Goal: Task Accomplishment & Management: Manage account settings

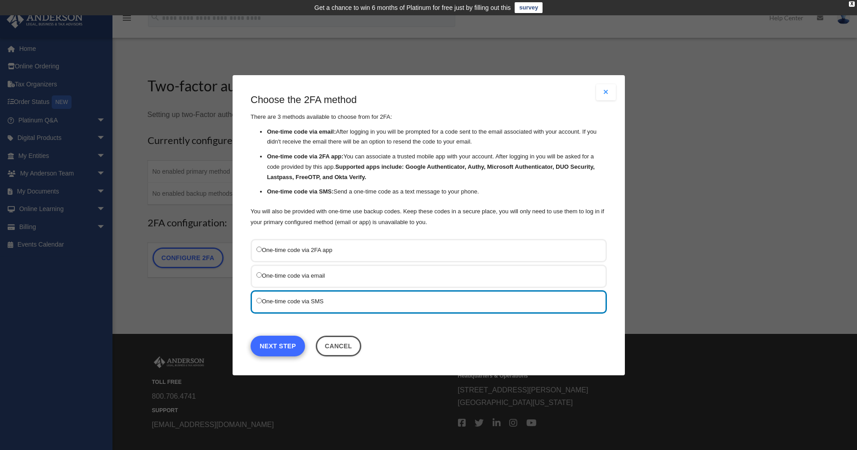
click at [282, 342] on link "Next Step" at bounding box center [278, 345] width 54 height 21
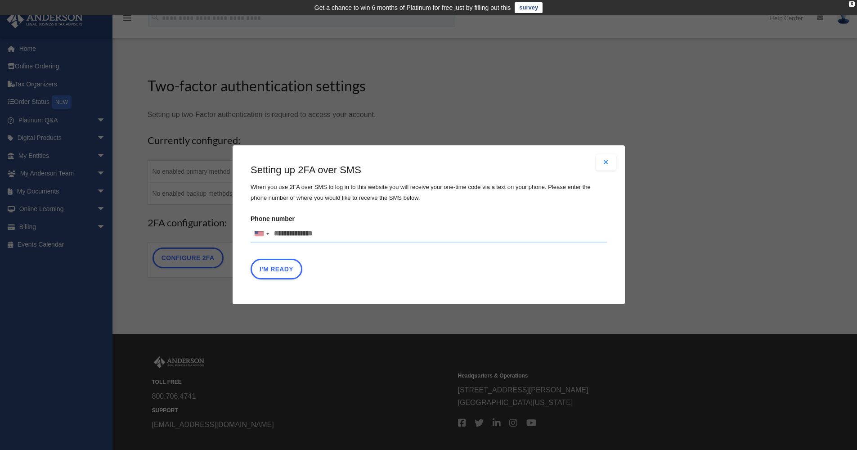
click at [284, 233] on input "Phone number United States +1 United Kingdom +44 Afghanistan (‫افغانستان‬‎) +93…" at bounding box center [429, 234] width 356 height 18
type input "**********"
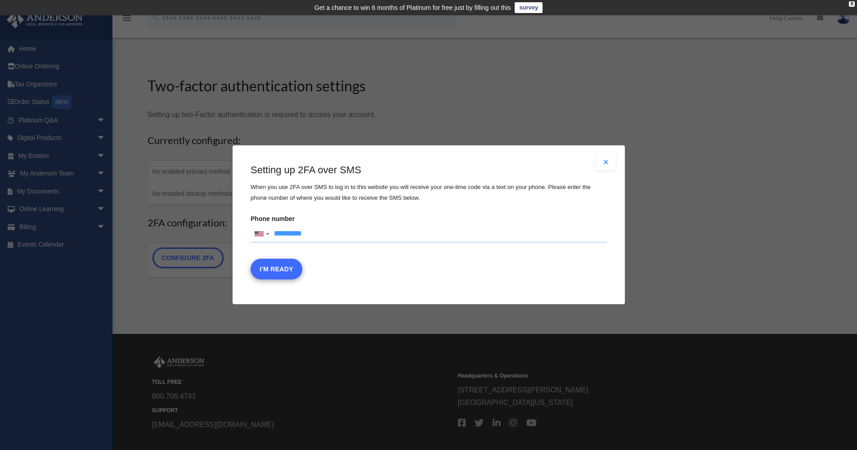
click at [279, 266] on button "I'm Ready" at bounding box center [277, 269] width 52 height 21
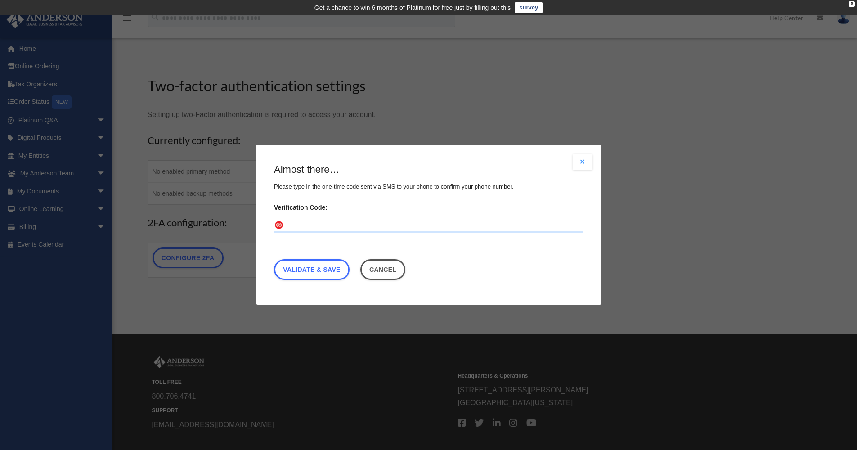
click at [294, 226] on input "Verification Code:" at bounding box center [429, 226] width 310 height 14
click at [295, 226] on input "Verification Code:" at bounding box center [429, 226] width 310 height 14
type input "*"
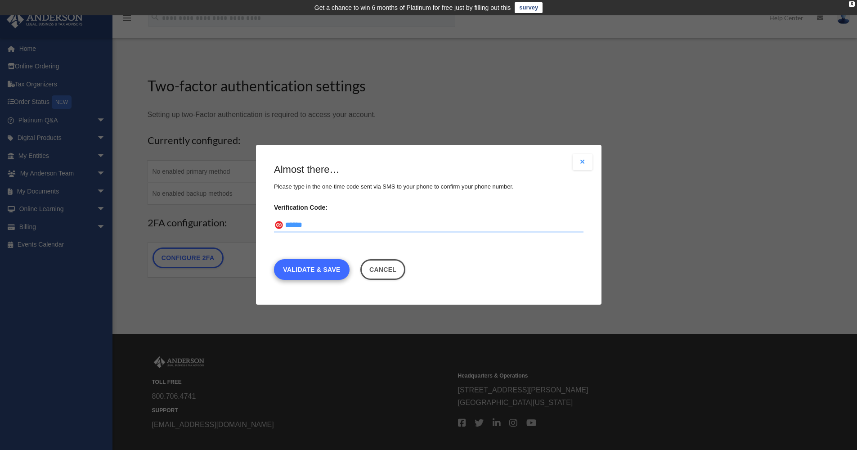
type input "******"
click at [304, 263] on link "Validate & Save" at bounding box center [312, 270] width 76 height 21
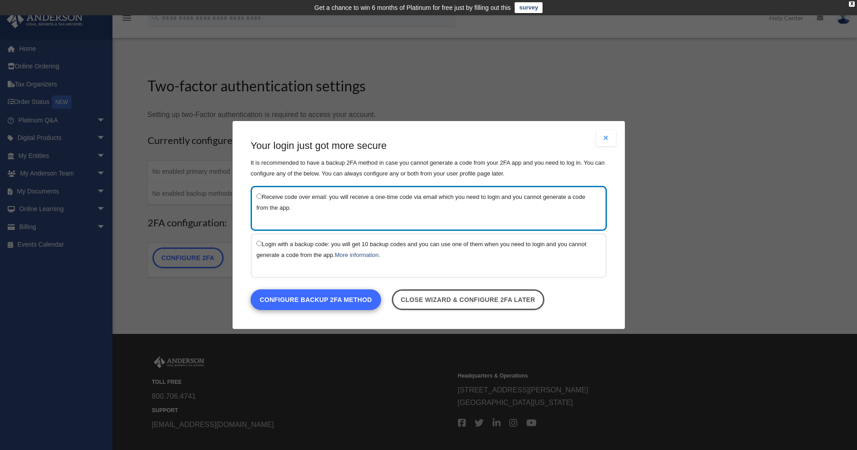
click at [315, 297] on link "Configure backup 2FA method" at bounding box center [316, 299] width 131 height 21
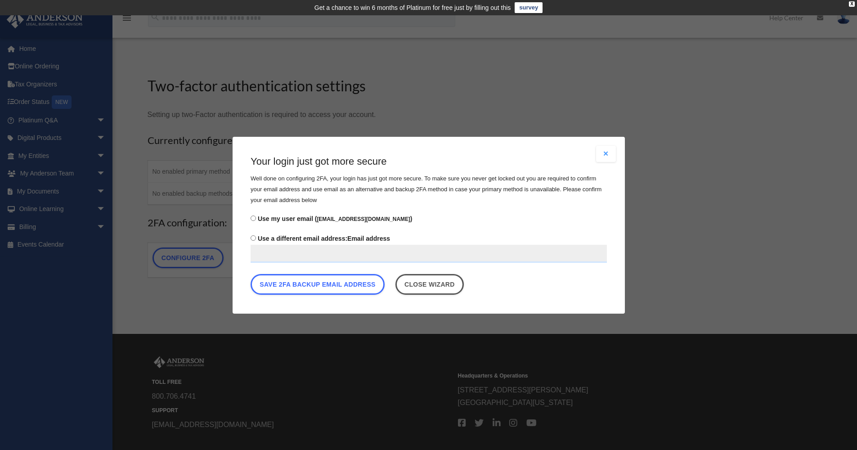
click at [261, 249] on input "Use a different email address: Email address" at bounding box center [429, 253] width 356 height 18
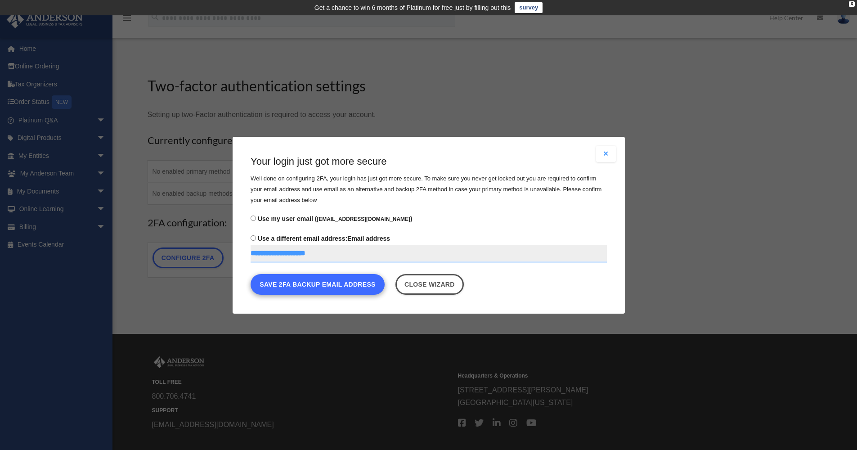
type input "**********"
click at [323, 280] on button "Save 2FA backup email address" at bounding box center [318, 284] width 134 height 21
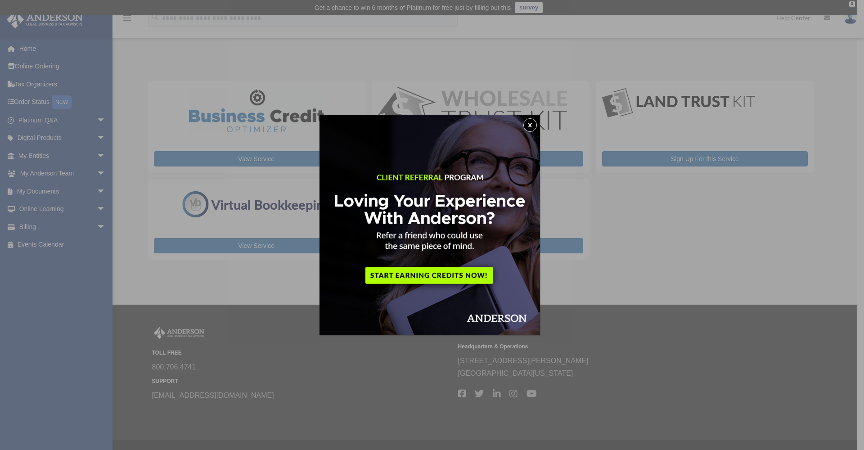
click at [533, 125] on button "x" at bounding box center [530, 125] width 14 height 14
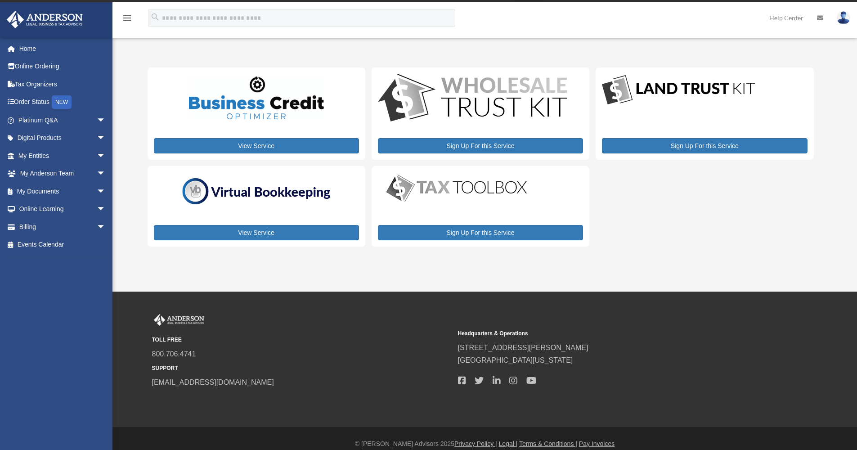
scroll to position [23, 0]
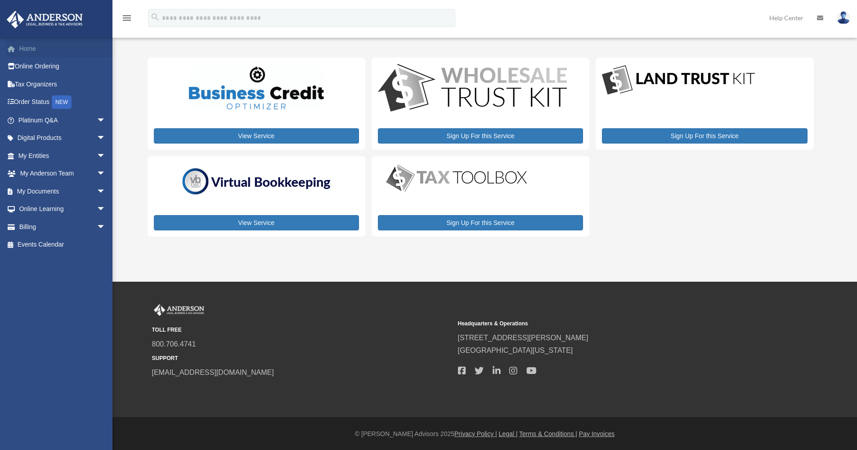
click at [33, 46] on link "Home" at bounding box center [62, 49] width 113 height 18
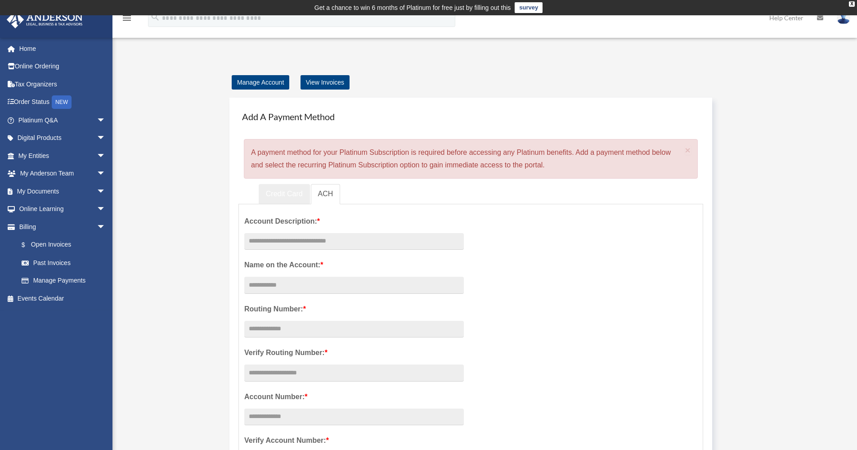
click at [287, 194] on link "Credit Card" at bounding box center [284, 194] width 51 height 20
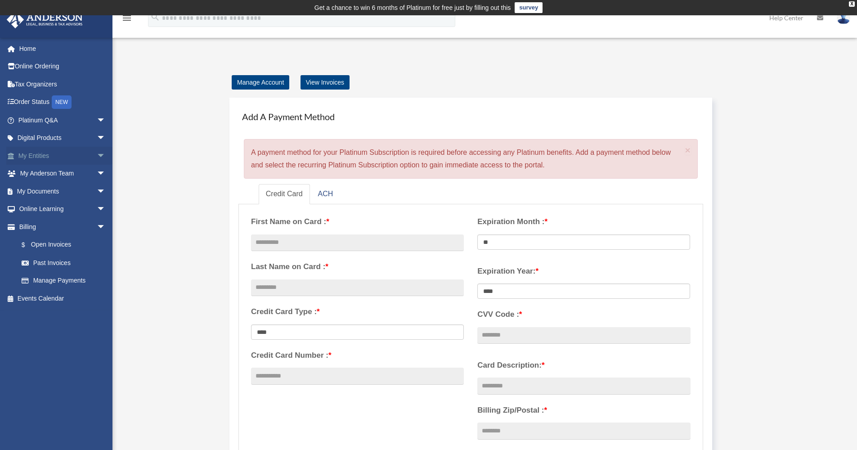
click at [41, 154] on link "My Entities arrow_drop_down" at bounding box center [62, 156] width 113 height 18
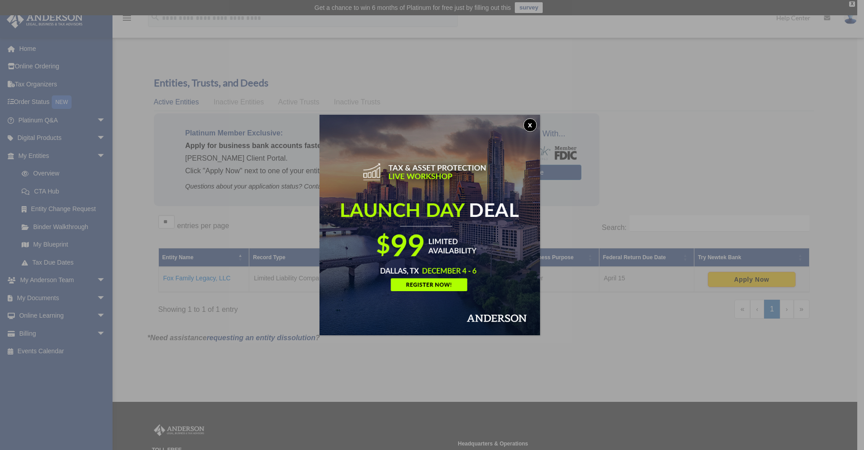
click at [535, 122] on button "x" at bounding box center [530, 125] width 14 height 14
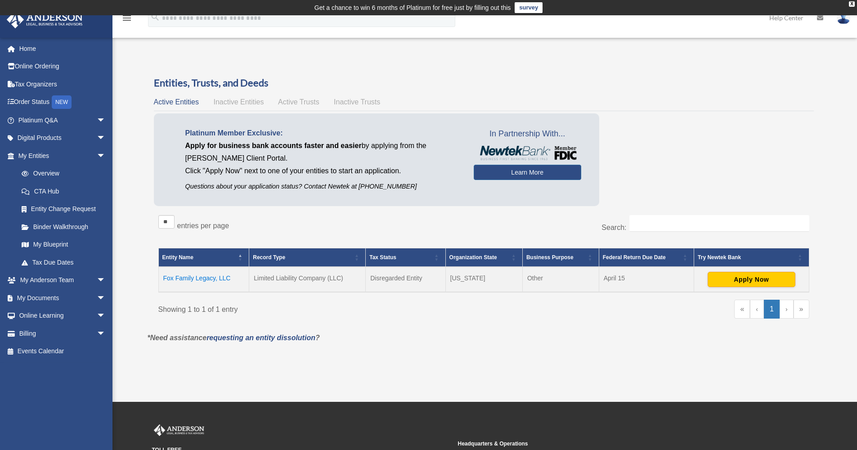
click at [199, 278] on td "Fox Family Legacy, LLC" at bounding box center [203, 279] width 91 height 25
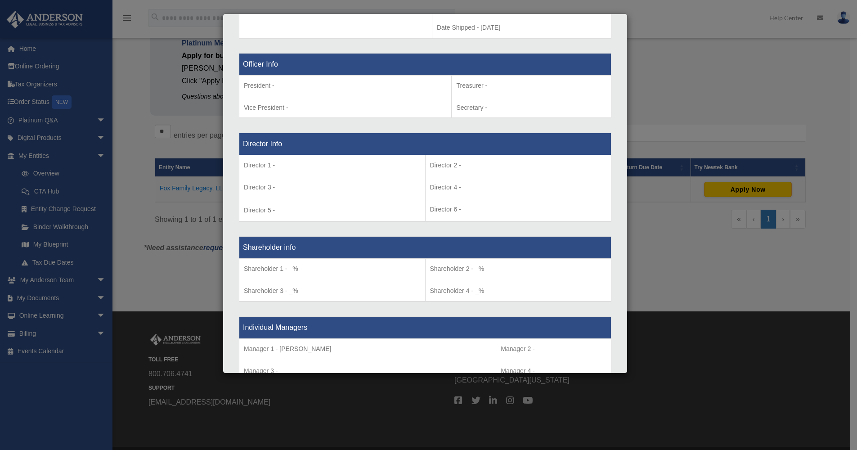
scroll to position [542, 0]
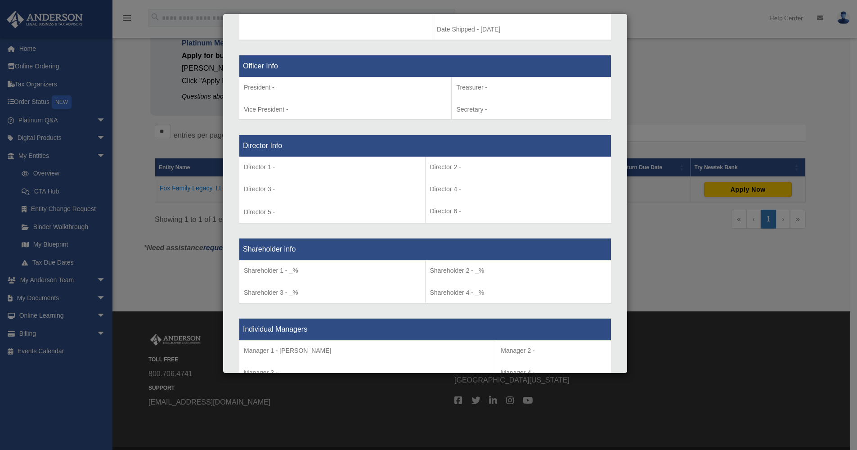
click at [645, 90] on div "Details × Articles Sent Organizational Date" at bounding box center [428, 225] width 857 height 450
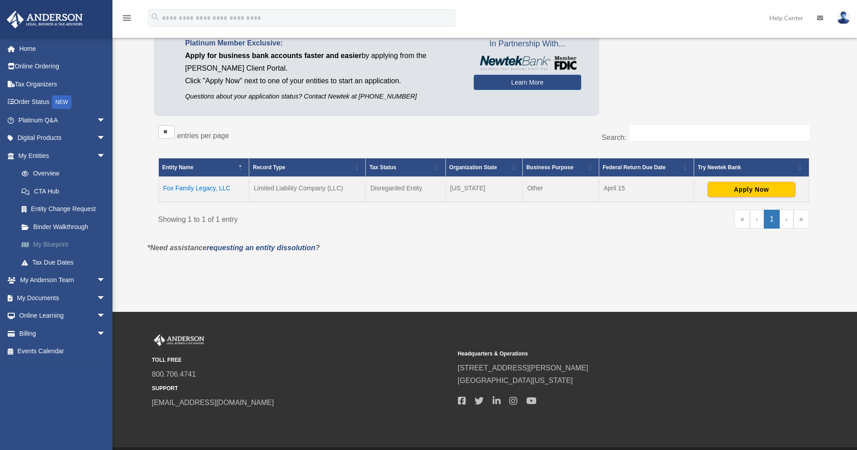
click at [57, 241] on link "My Blueprint" at bounding box center [66, 245] width 107 height 18
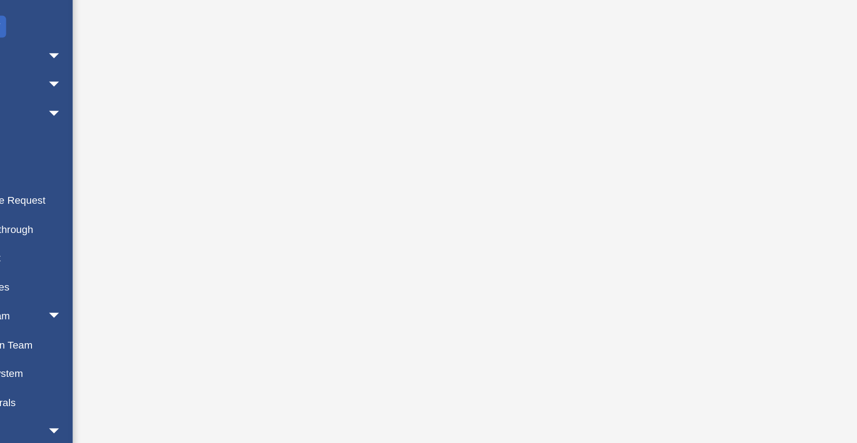
drag, startPoint x: 162, startPoint y: 83, endPoint x: 151, endPoint y: 82, distance: 10.9
click at [151, 82] on div at bounding box center [485, 258] width 671 height 360
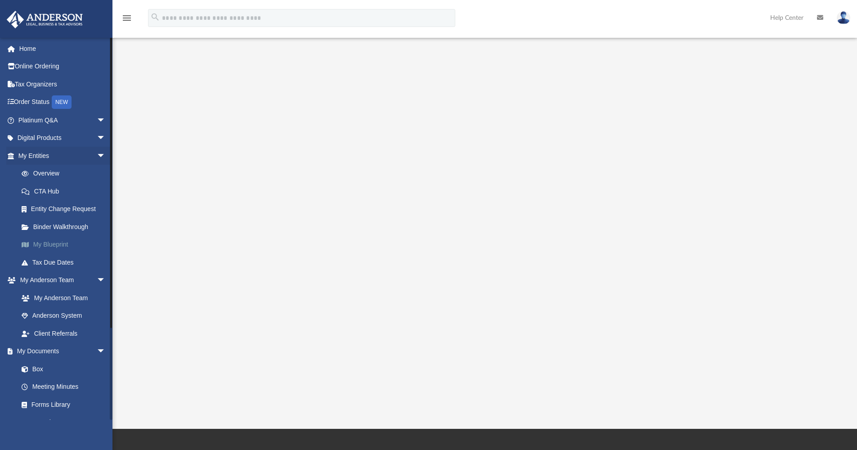
click at [65, 244] on link "My Blueprint" at bounding box center [66, 245] width 107 height 18
click at [56, 399] on link "Forms Library" at bounding box center [66, 405] width 107 height 18
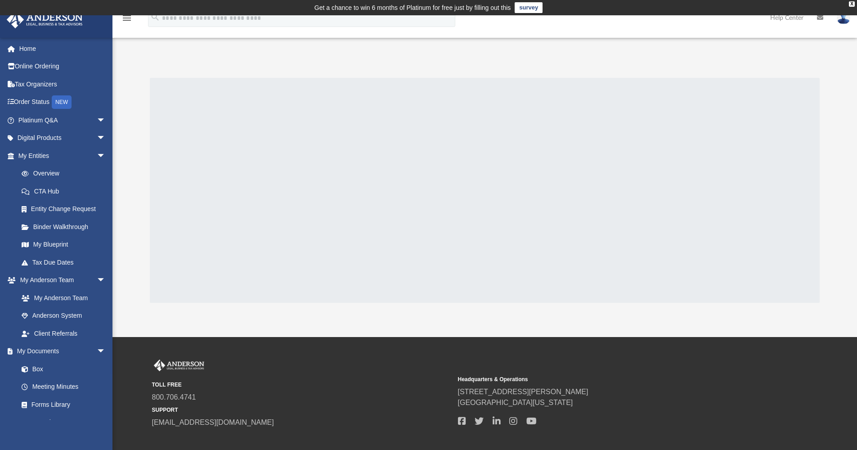
click at [216, 253] on div at bounding box center [485, 190] width 671 height 225
click at [48, 400] on link "Forms Library" at bounding box center [66, 405] width 107 height 18
click at [54, 241] on link "My Blueprint" at bounding box center [66, 245] width 107 height 18
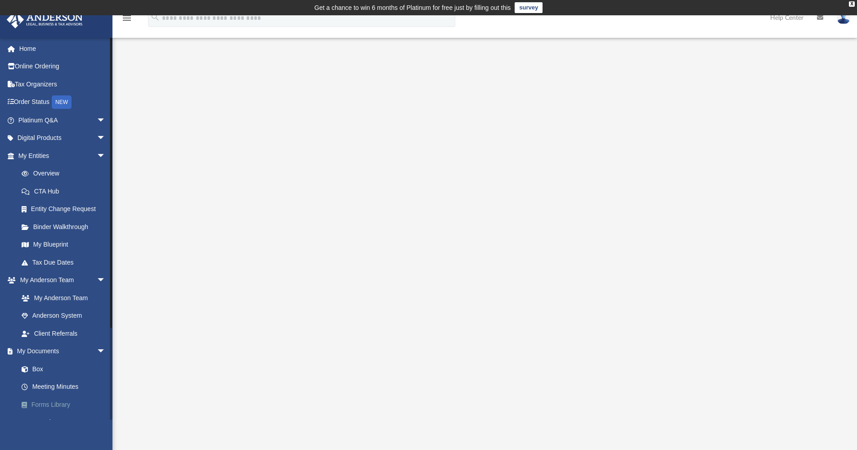
click at [66, 399] on link "Forms Library" at bounding box center [66, 405] width 107 height 18
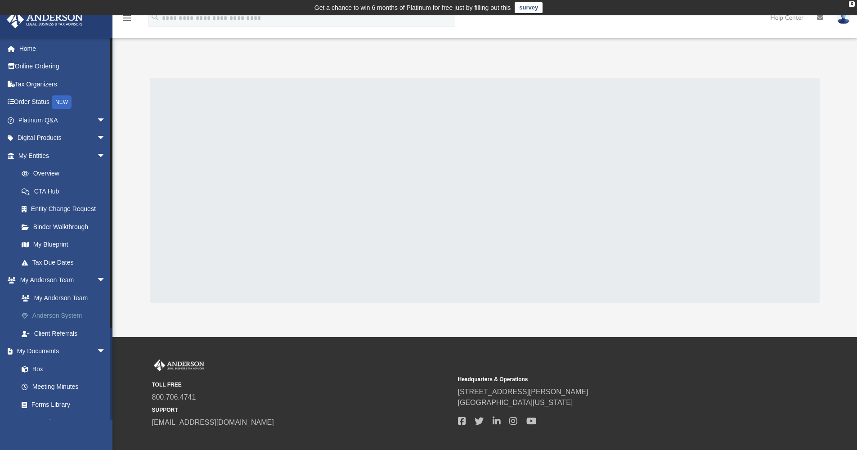
click at [62, 312] on link "Anderson System" at bounding box center [66, 316] width 107 height 18
click at [61, 240] on link "My Blueprint" at bounding box center [66, 245] width 107 height 18
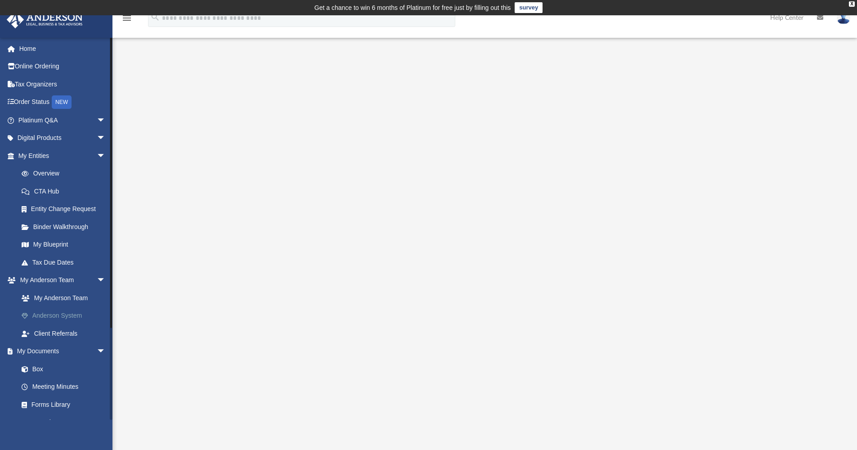
click at [59, 311] on link "Anderson System" at bounding box center [66, 316] width 107 height 18
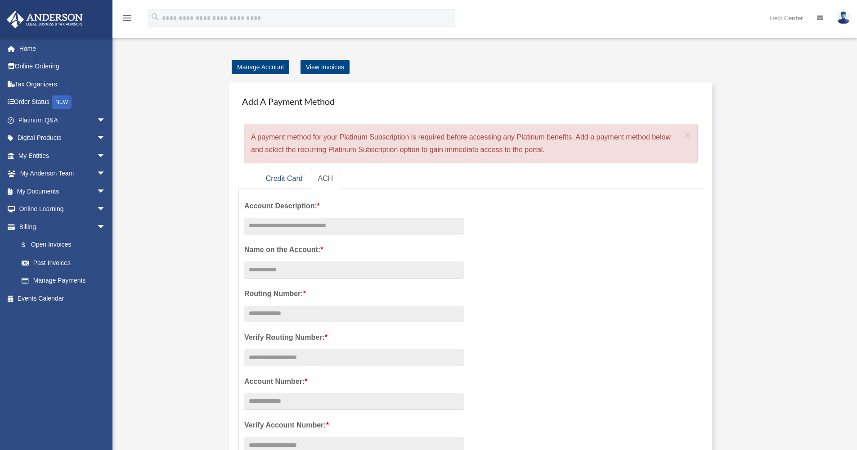
click at [55, 293] on div "jayartiste@gmail.com Sign Out jayartiste@gmail.com Home Online Ordering Tax Org…" at bounding box center [56, 262] width 113 height 450
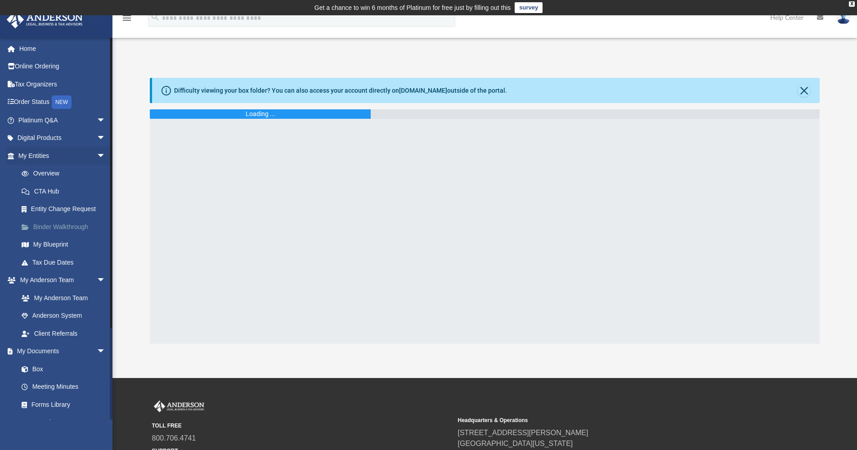
click at [63, 225] on link "Binder Walkthrough" at bounding box center [66, 227] width 107 height 18
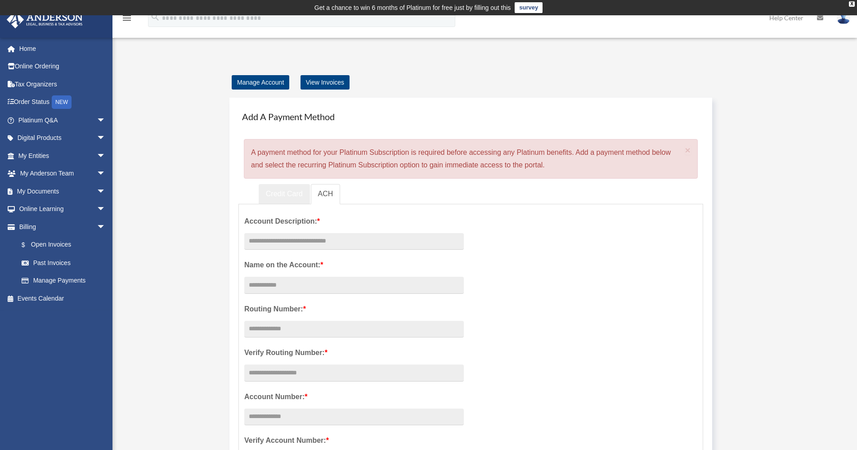
click at [293, 192] on link "Credit Card" at bounding box center [284, 194] width 51 height 20
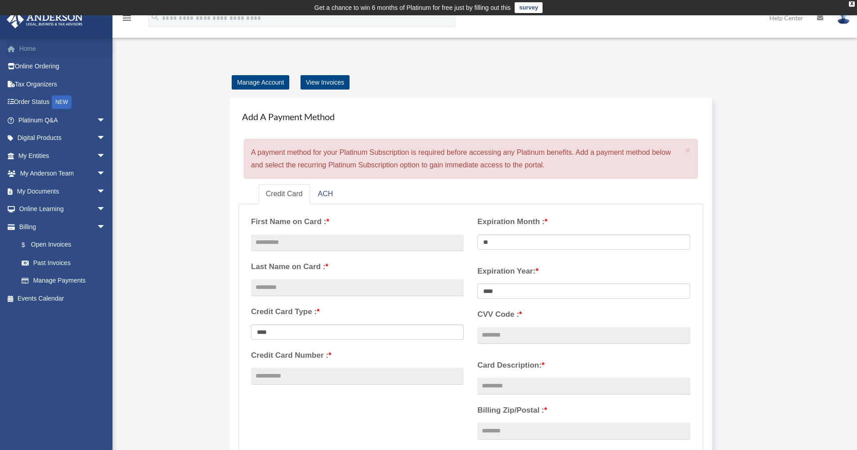
click at [38, 49] on link "Home" at bounding box center [62, 49] width 113 height 18
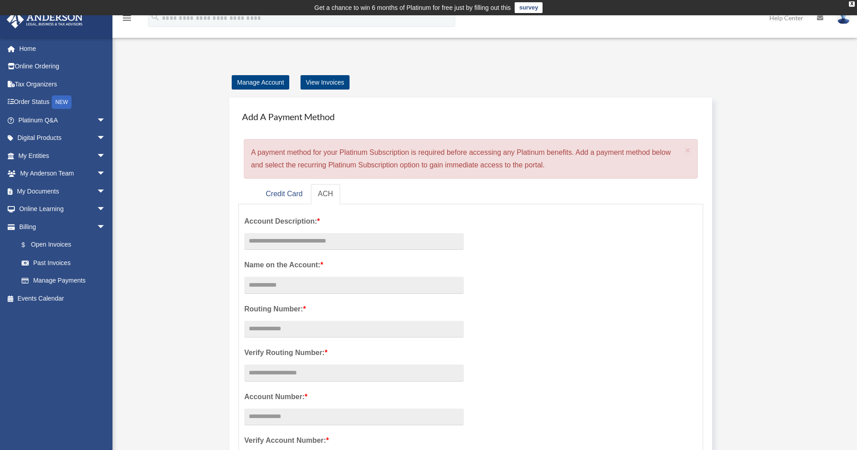
click at [843, 18] on img at bounding box center [844, 17] width 14 height 13
click at [127, 16] on icon "menu" at bounding box center [127, 18] width 11 height 11
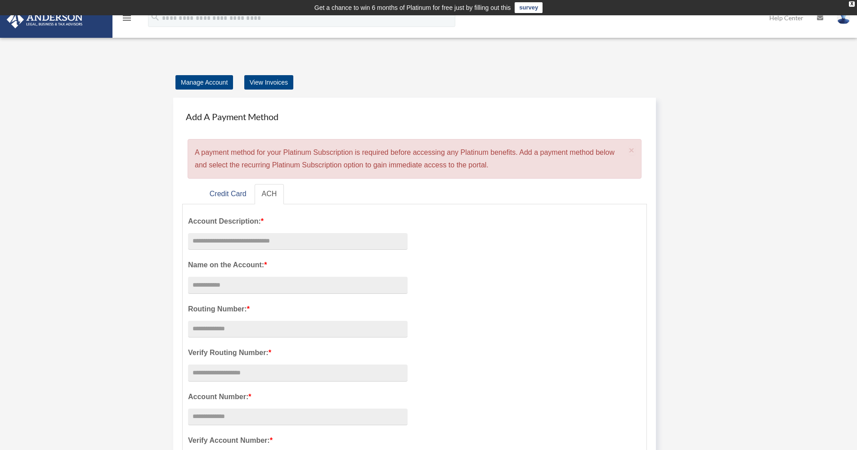
click at [127, 16] on icon "menu" at bounding box center [127, 18] width 11 height 11
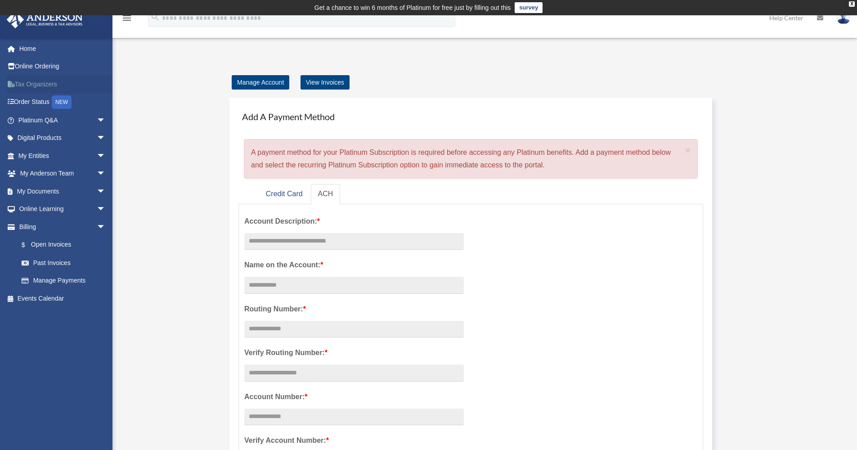
click at [62, 78] on link "Tax Organizers" at bounding box center [62, 84] width 113 height 18
click at [40, 85] on link "Tax Organizers" at bounding box center [62, 84] width 113 height 18
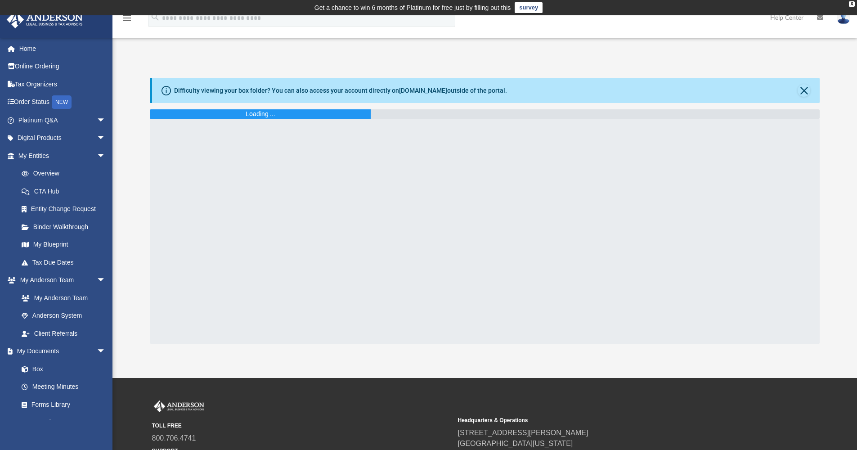
click at [289, 114] on div "Loading ..." at bounding box center [260, 113] width 221 height 9
click at [420, 91] on link "[DOMAIN_NAME]" at bounding box center [423, 90] width 48 height 7
